Goal: Task Accomplishment & Management: Use online tool/utility

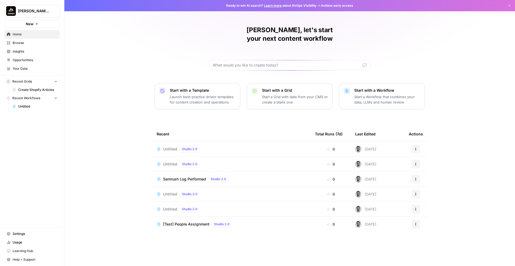
click at [169, 147] on span "Untitled" at bounding box center [170, 149] width 14 height 5
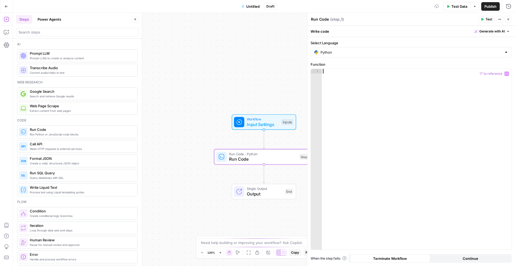
click at [375, 119] on div at bounding box center [417, 164] width 190 height 190
type textarea "********"
click at [489, 16] on button "Test" at bounding box center [486, 19] width 16 height 7
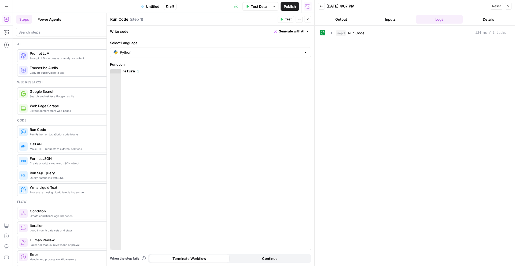
click at [389, 20] on button "Inputs" at bounding box center [390, 19] width 47 height 9
click at [345, 18] on button "Output" at bounding box center [341, 19] width 47 height 9
click at [507, 8] on button "Close" at bounding box center [508, 6] width 7 height 7
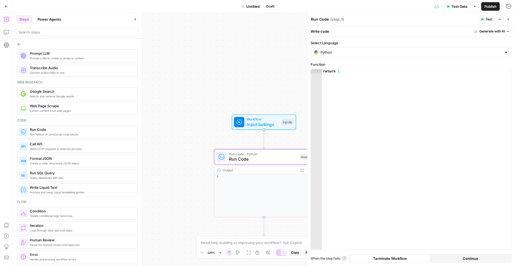
click at [253, 9] on button "Untitled" at bounding box center [250, 6] width 25 height 9
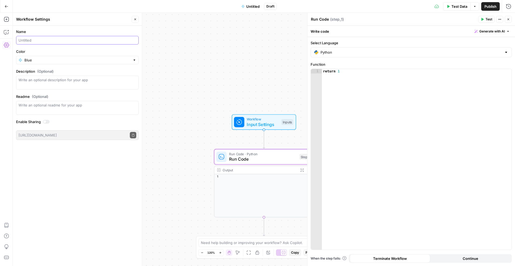
click at [63, 41] on input "Name" at bounding box center [78, 40] width 118 height 5
type input "sdsdsd"
click at [491, 9] on span "Publish" at bounding box center [491, 6] width 12 height 5
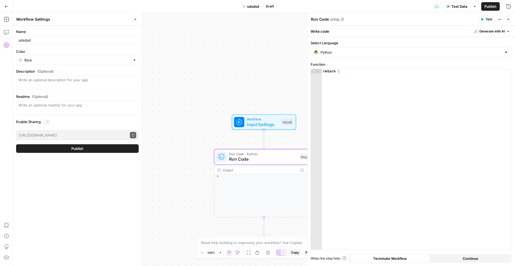
click at [86, 150] on button "Publish" at bounding box center [77, 148] width 123 height 9
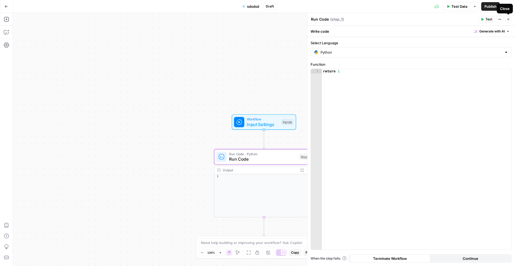
click at [510, 20] on button "Close" at bounding box center [508, 19] width 7 height 7
